Goal: Task Accomplishment & Management: Use online tool/utility

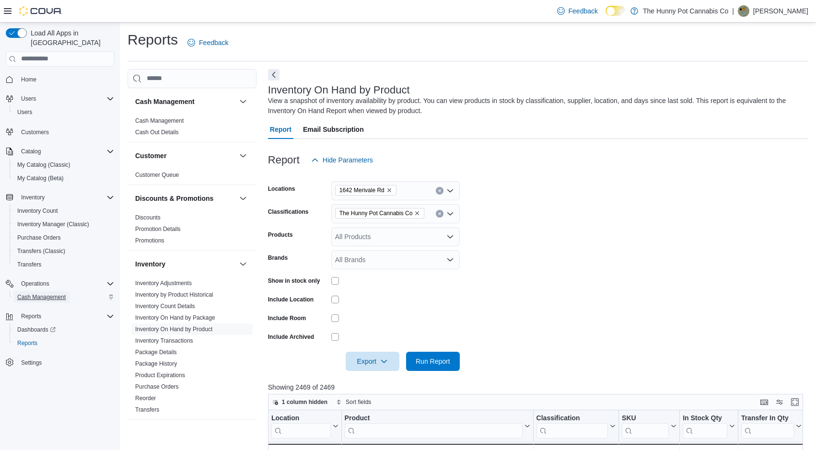
click at [51, 293] on span "Cash Management" at bounding box center [41, 297] width 48 height 8
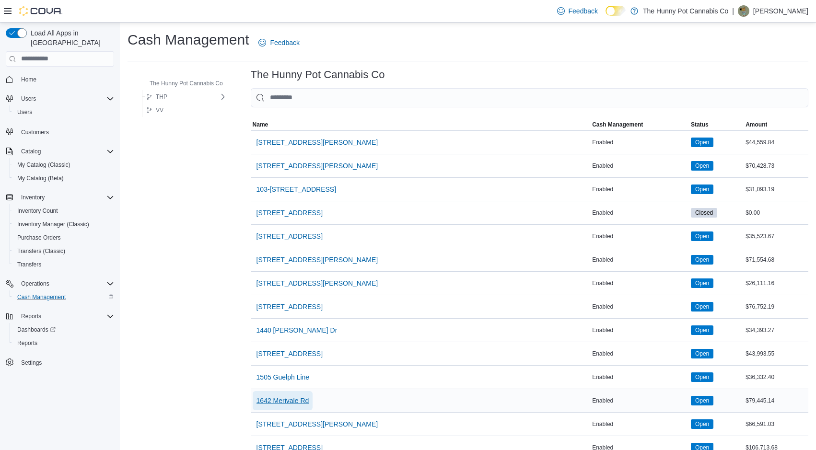
click at [297, 399] on span "1642 Merivale Rd" at bounding box center [282, 401] width 53 height 10
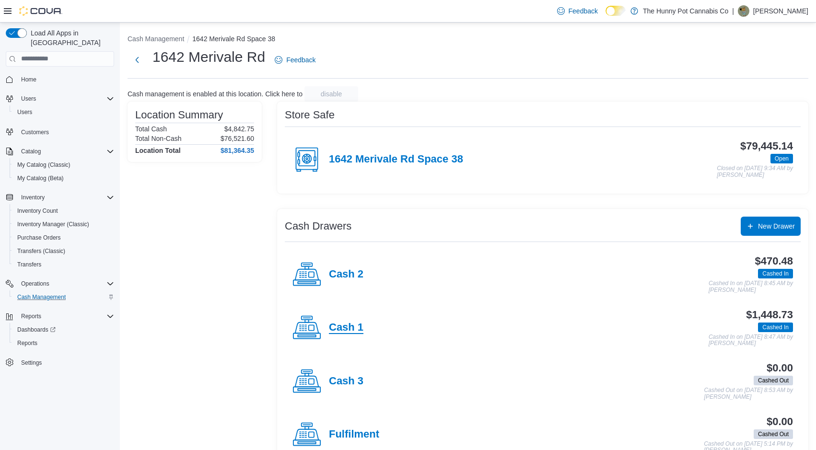
click at [347, 331] on h4 "Cash 1" at bounding box center [346, 328] width 35 height 12
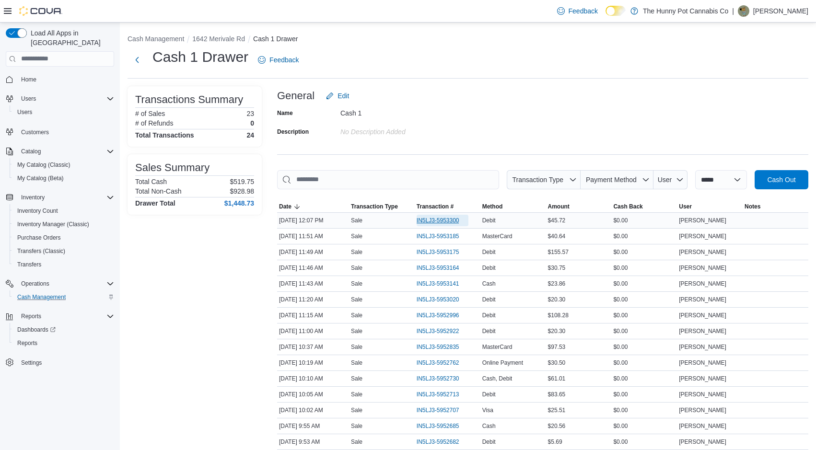
click at [436, 219] on span "IN5LJ3-5953300" at bounding box center [438, 221] width 43 height 8
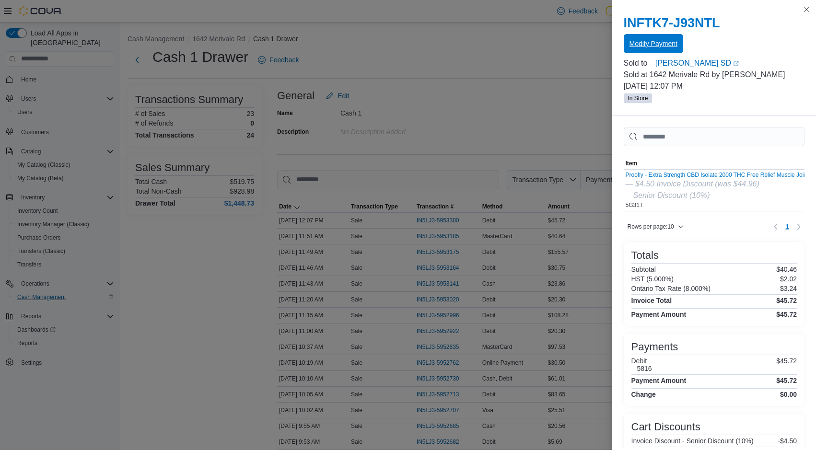
click at [654, 41] on span "Modify Payment" at bounding box center [653, 44] width 48 height 10
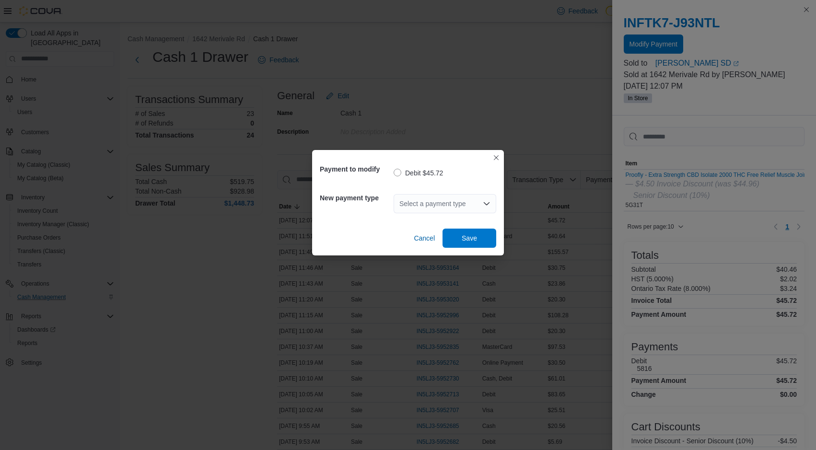
click at [484, 203] on icon "Open list of options" at bounding box center [487, 203] width 6 height 3
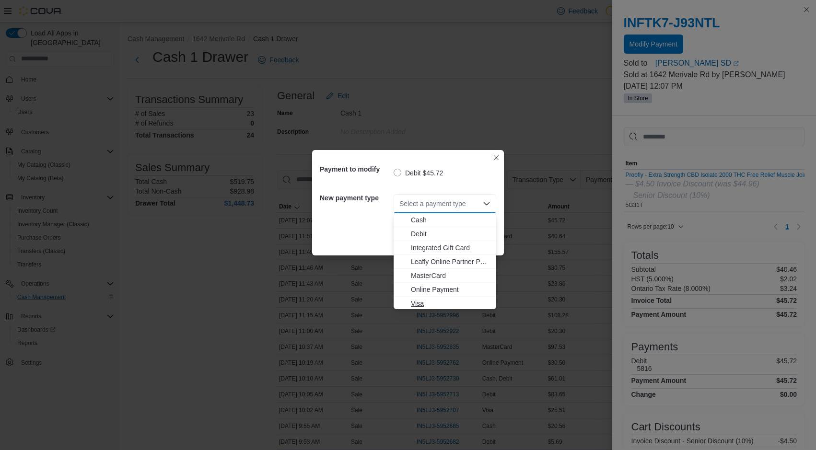
click at [421, 307] on span "Visa" at bounding box center [451, 304] width 80 height 10
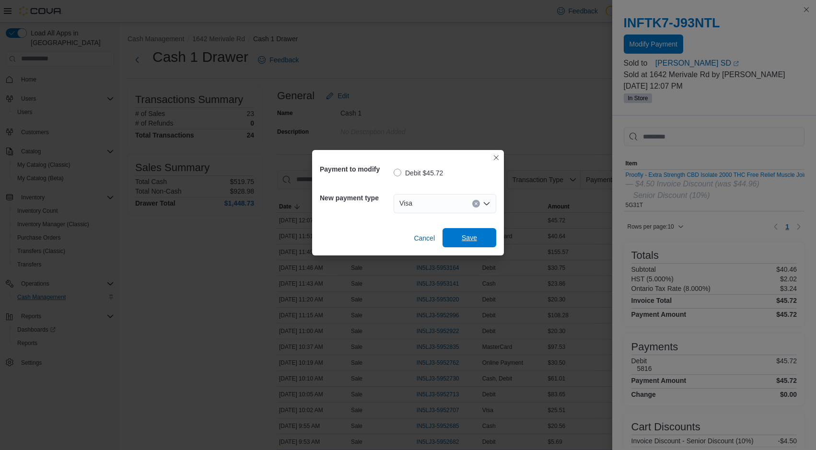
click at [469, 239] on span "Save" at bounding box center [469, 238] width 15 height 10
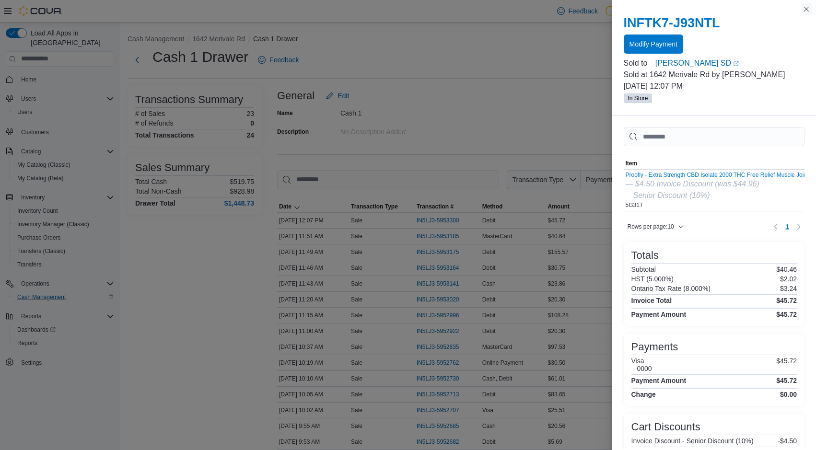
click at [807, 12] on button "Close this dialog" at bounding box center [807, 9] width 12 height 12
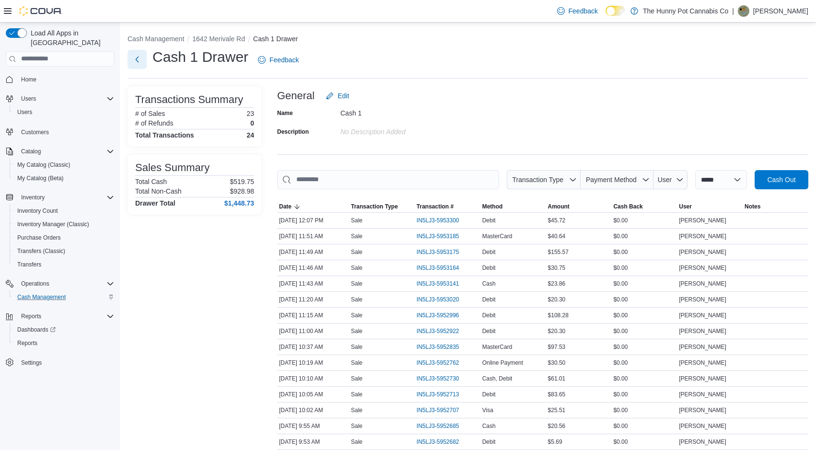
click at [139, 61] on button "Next" at bounding box center [137, 59] width 19 height 19
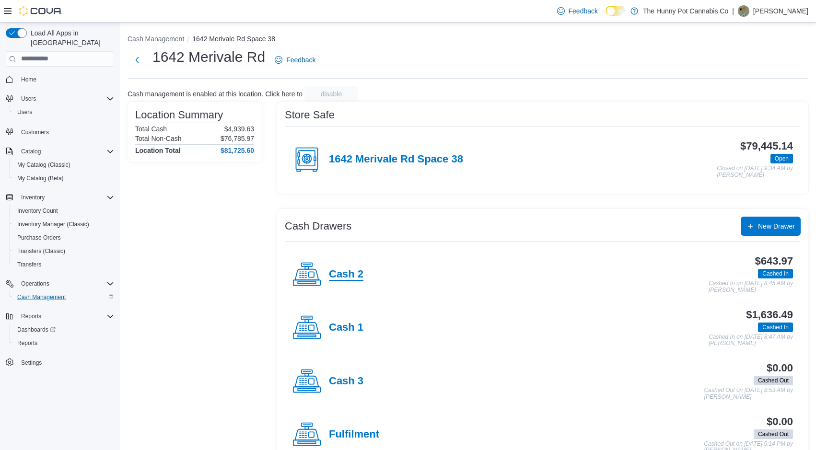
click at [347, 278] on h4 "Cash 2" at bounding box center [346, 274] width 35 height 12
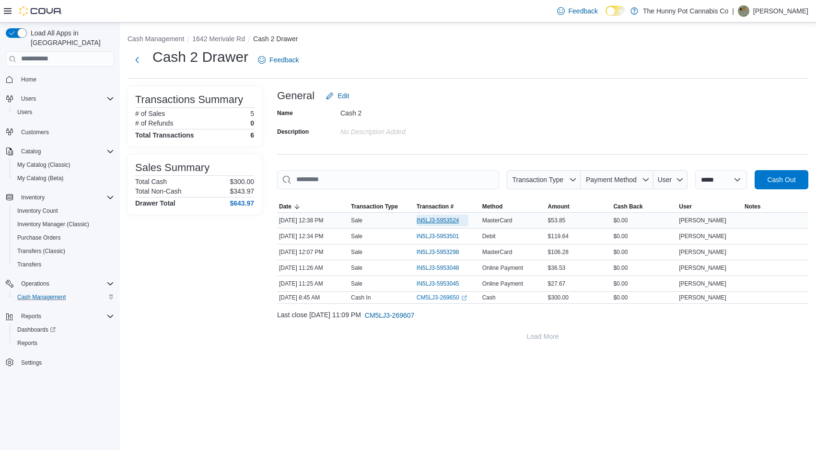
click at [438, 219] on span "IN5LJ3-5953524" at bounding box center [438, 221] width 43 height 8
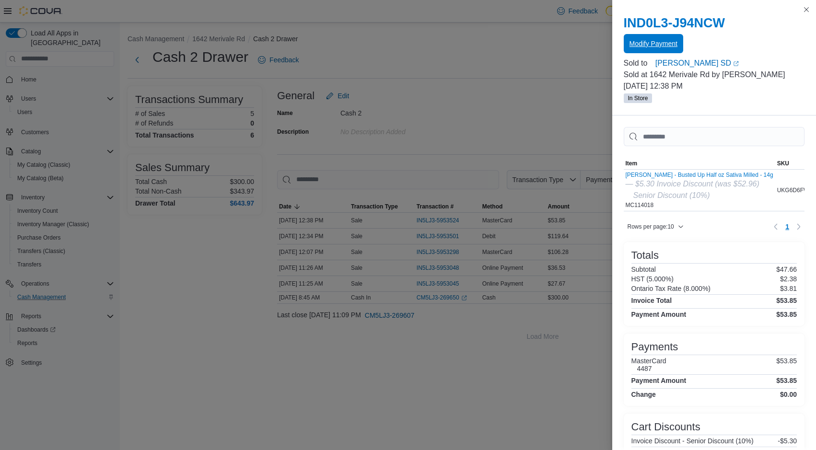
click at [659, 45] on span "Modify Payment" at bounding box center [653, 44] width 48 height 10
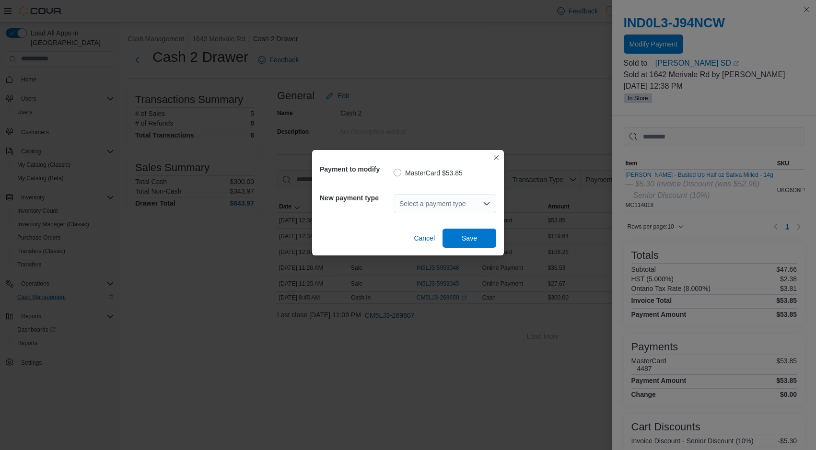
click at [443, 199] on div "Select a payment type" at bounding box center [445, 203] width 103 height 19
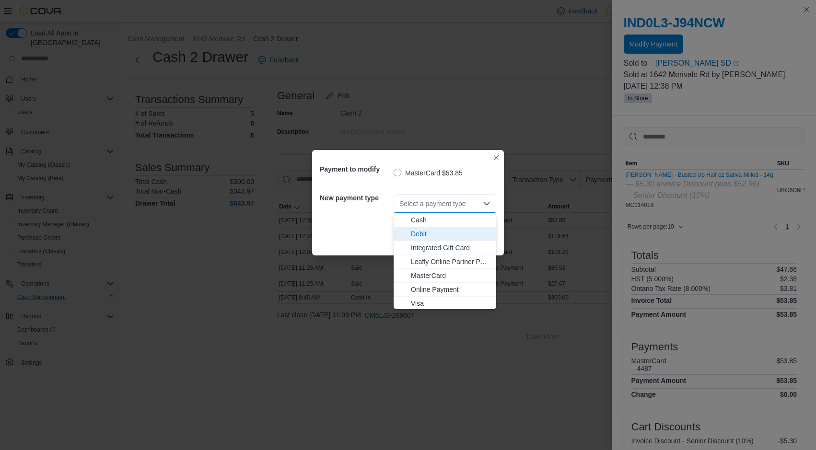
click at [427, 238] on span "Debit" at bounding box center [451, 234] width 80 height 10
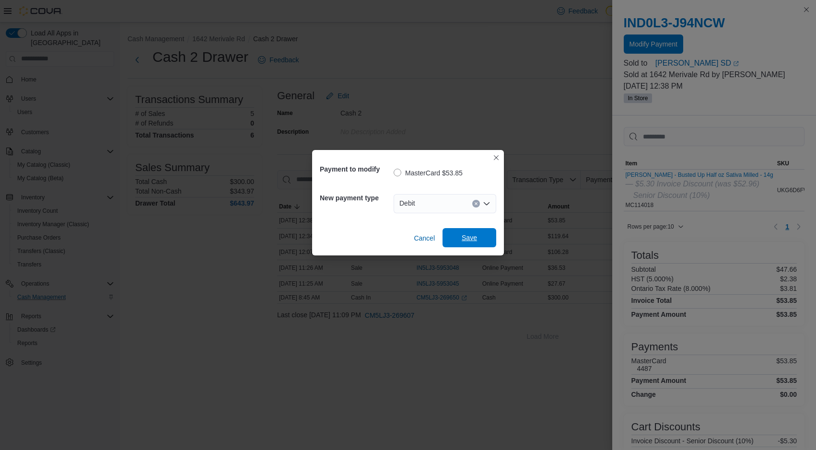
click at [481, 236] on span "Save" at bounding box center [469, 237] width 42 height 19
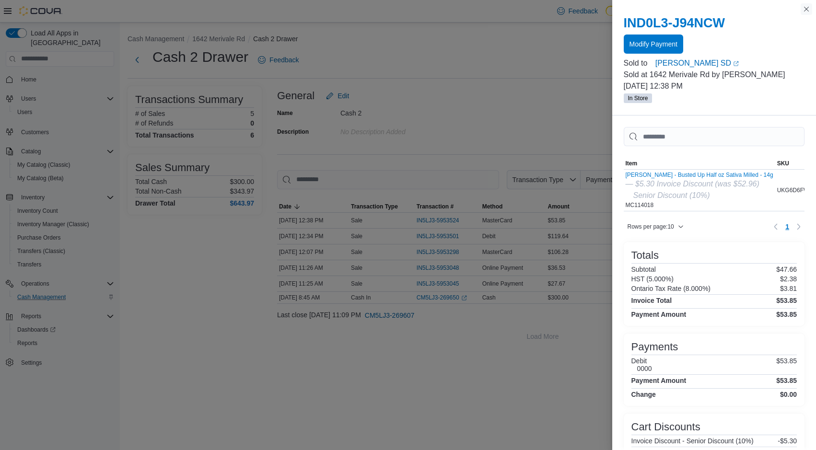
click at [805, 10] on button "Close this dialog" at bounding box center [807, 9] width 12 height 12
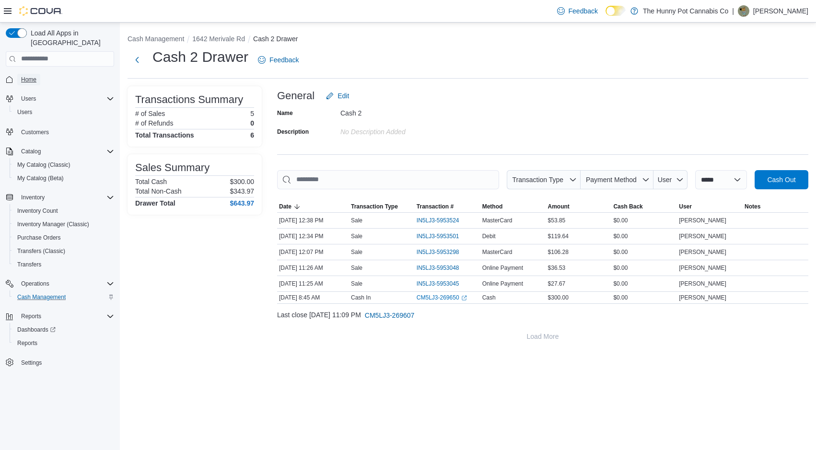
click at [31, 76] on span "Home" at bounding box center [28, 80] width 15 height 8
